Goal: Task Accomplishment & Management: Use online tool/utility

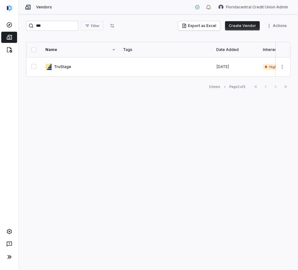
click at [48, 22] on input "***" at bounding box center [52, 26] width 52 height 10
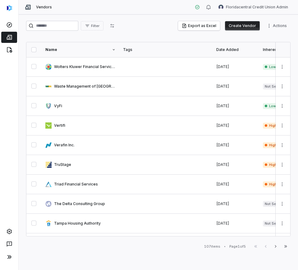
click at [54, 244] on div "107 items • Page 1 of 5 First Page Previous Next Last Page" at bounding box center [158, 246] width 264 height 7
click at [280, 24] on html "Vendors Floridacentral Credit Union Admin Filter Export as Excel Create Vendor …" at bounding box center [149, 135] width 298 height 270
click at [281, 25] on html "Vendors Floridacentral Credit Union Admin Filter Export as Excel Create Vendor …" at bounding box center [149, 135] width 298 height 270
click at [267, 40] on div "Bulk Create Vendors" at bounding box center [261, 39] width 54 height 10
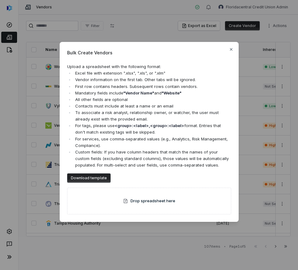
click at [158, 197] on div "Drop spreadsheet here" at bounding box center [149, 201] width 164 height 27
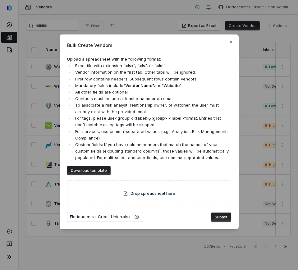
click at [225, 214] on button "Submit" at bounding box center [221, 217] width 20 height 9
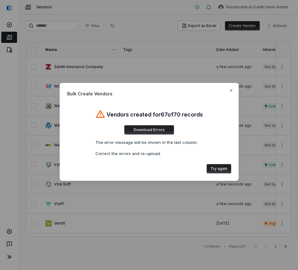
click at [156, 128] on button "Download Errors" at bounding box center [149, 129] width 50 height 9
click at [232, 91] on icon "button" at bounding box center [231, 90] width 2 height 2
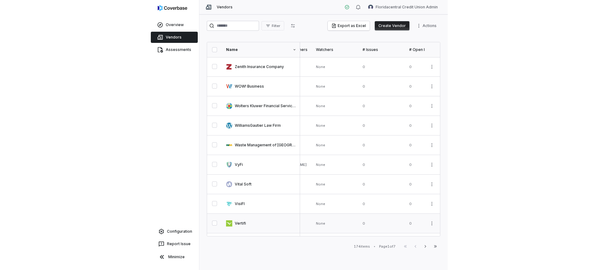
scroll to position [0, 249]
